Goal: Navigation & Orientation: Find specific page/section

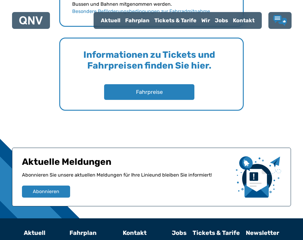
scroll to position [939, 0]
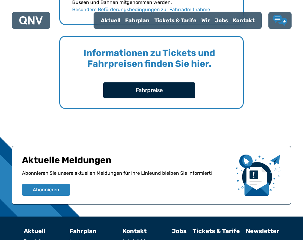
click at [149, 91] on button "Fahrpreise" at bounding box center [149, 90] width 92 height 16
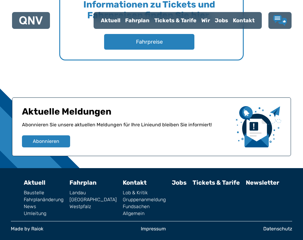
scroll to position [987, 0]
click at [192, 182] on link "Tickets & Tarife" at bounding box center [215, 182] width 47 height 7
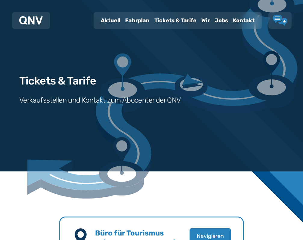
scroll to position [0, 0]
click at [117, 24] on div "Aktuell" at bounding box center [110, 21] width 24 height 16
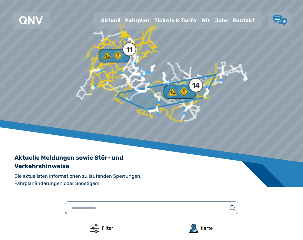
click at [188, 93] on use at bounding box center [183, 91] width 9 height 9
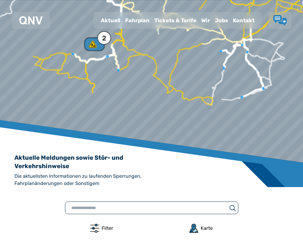
click at [189, 24] on div "Tickets & Tarife" at bounding box center [175, 21] width 47 height 16
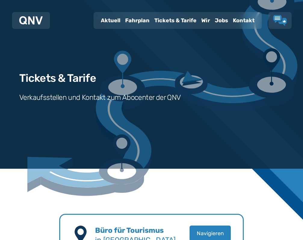
scroll to position [1, 0]
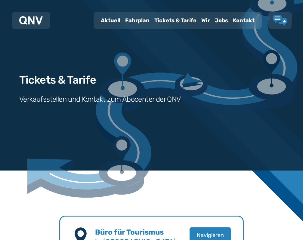
click at [205, 21] on div "Wir" at bounding box center [206, 21] width 14 height 16
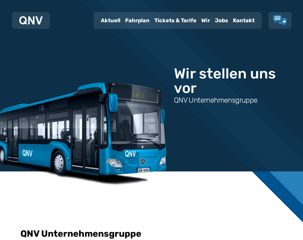
click at [220, 19] on div "Jobs" at bounding box center [221, 21] width 18 height 16
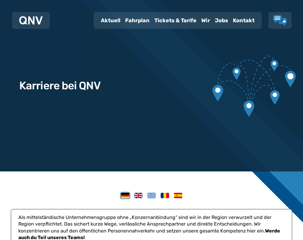
click at [241, 20] on div "Kontakt" at bounding box center [243, 21] width 26 height 16
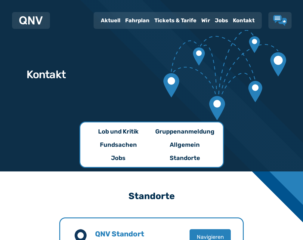
click at [133, 24] on div "Fahrplan" at bounding box center [137, 21] width 29 height 16
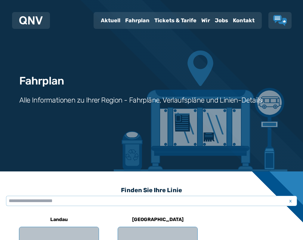
click at [114, 23] on div "Aktuell" at bounding box center [110, 21] width 24 height 16
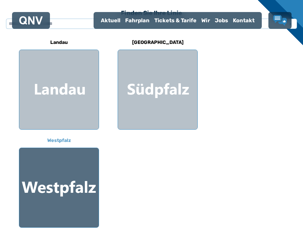
scroll to position [178, 0]
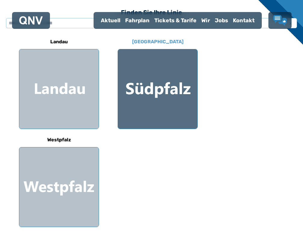
click at [141, 74] on div at bounding box center [157, 88] width 79 height 79
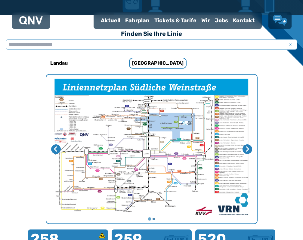
scroll to position [185, 0]
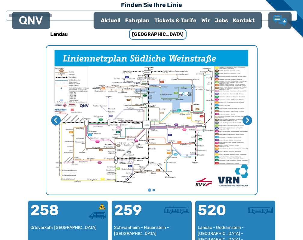
click at [162, 121] on img "1 von 2" at bounding box center [151, 120] width 210 height 149
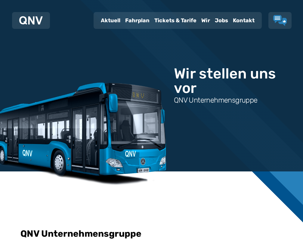
scroll to position [1, 0]
